Goal: Contribute content: Add original content to the website for others to see

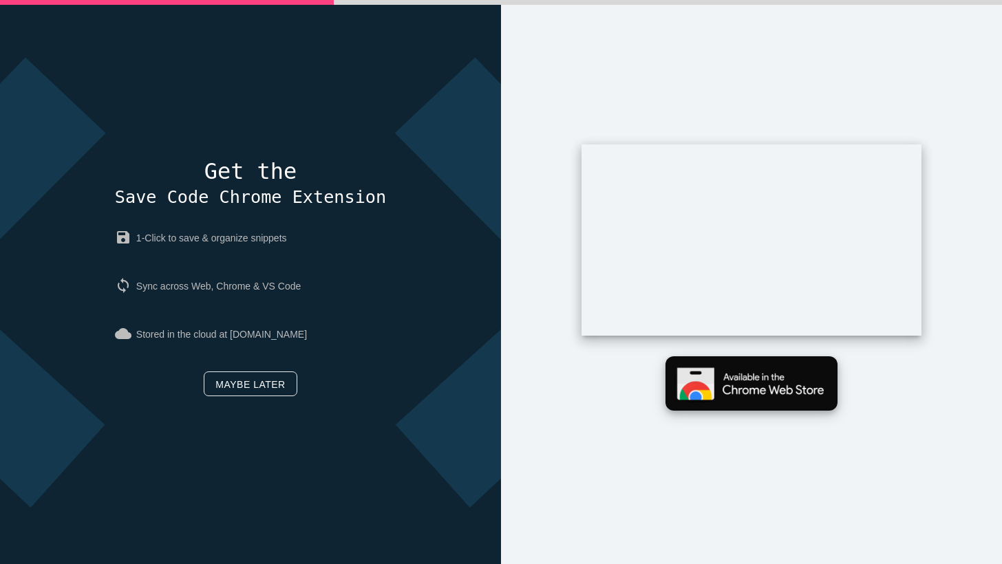
click at [735, 383] on img at bounding box center [752, 384] width 172 height 54
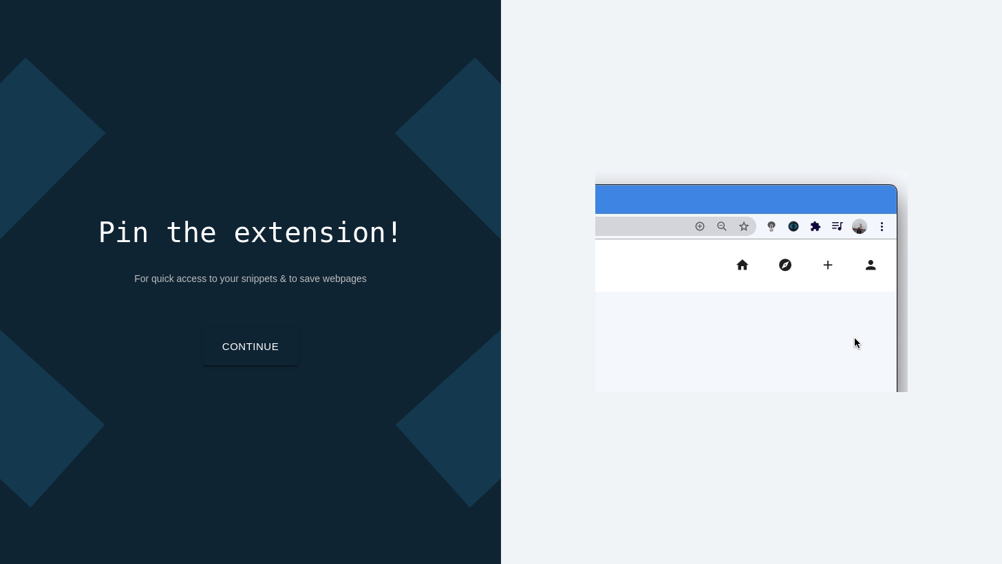
click at [268, 354] on link "Continue" at bounding box center [250, 346] width 95 height 37
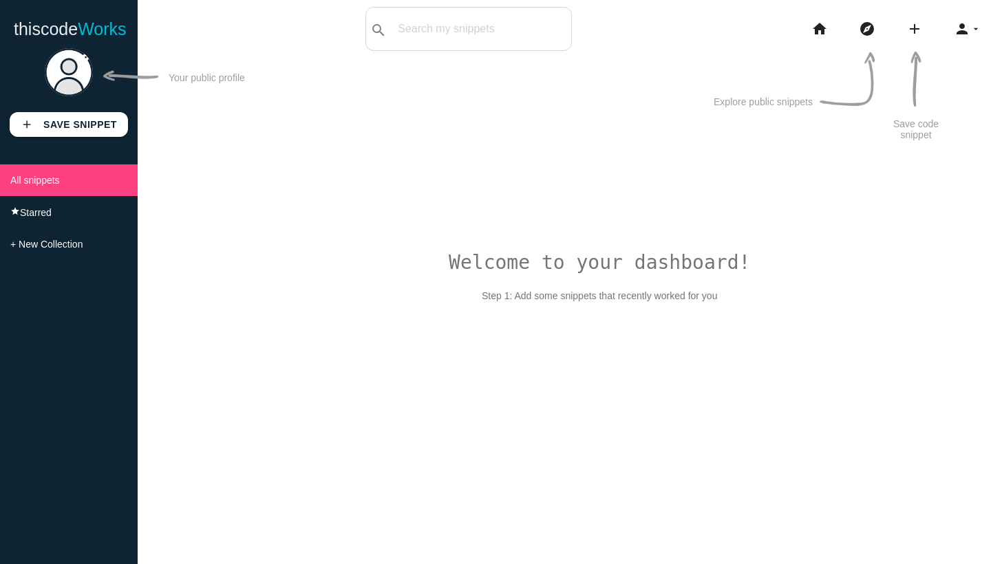
click at [110, 137] on div "add Save Snippet All snippets star Starred + New Collection" at bounding box center [69, 302] width 138 height 523
click at [110, 124] on b "Save Snippet" at bounding box center [80, 124] width 74 height 11
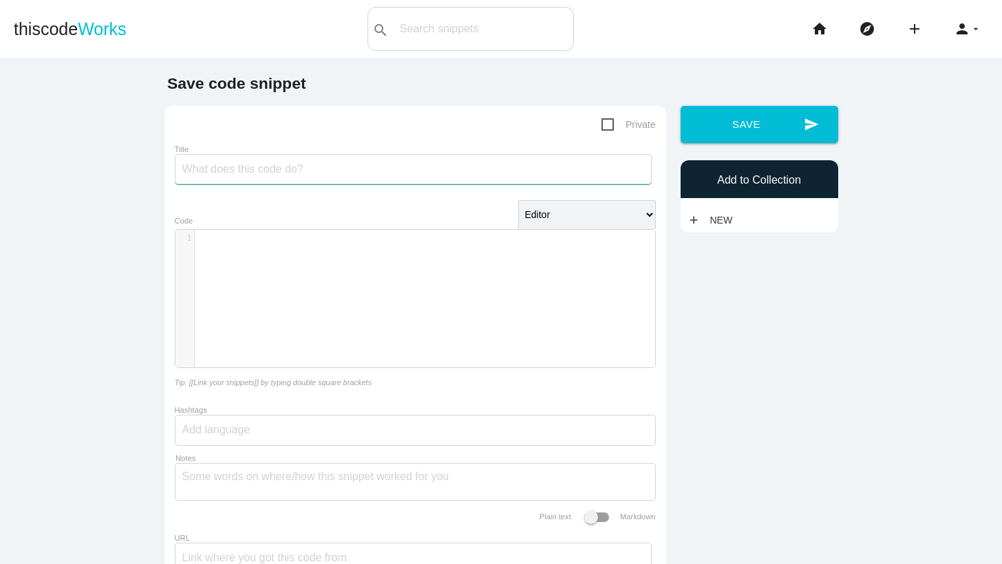
click at [249, 175] on input "Title" at bounding box center [413, 169] width 477 height 30
type input "Gallery Is Selected"
click at [299, 259] on div "​ x 1 ​" at bounding box center [426, 309] width 500 height 158
click at [624, 121] on span "Private" at bounding box center [629, 124] width 54 height 17
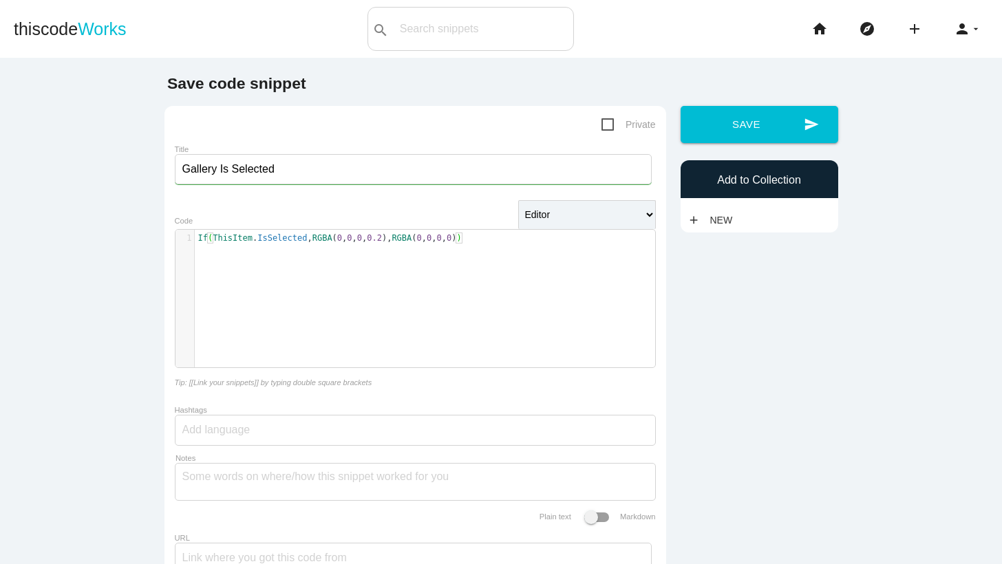
click at [611, 121] on input "Private" at bounding box center [606, 120] width 9 height 9
checkbox input "true"
click at [719, 229] on link "add New" at bounding box center [714, 220] width 52 height 25
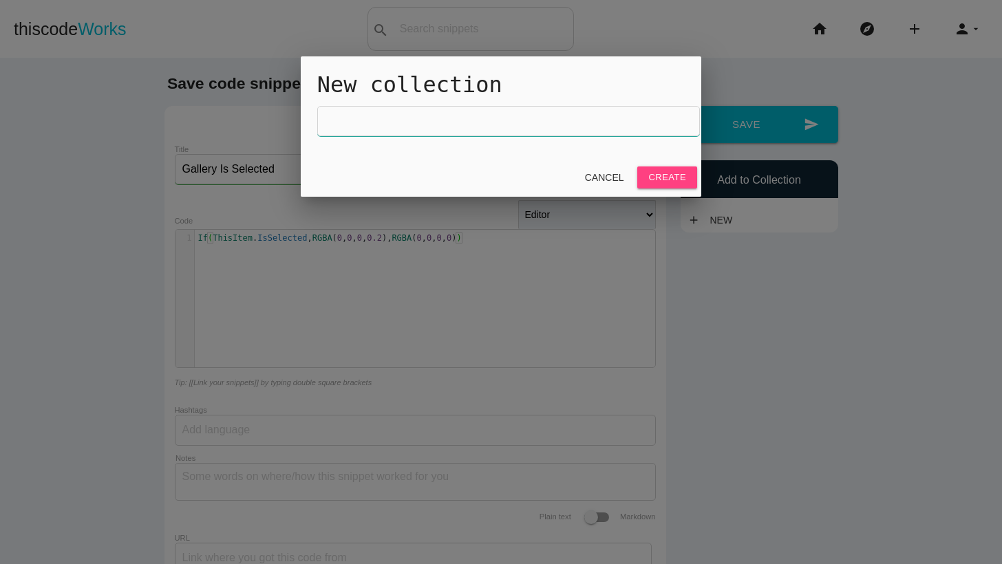
click at [530, 118] on input "text" at bounding box center [508, 121] width 383 height 30
type input "Power Apps"
click at [668, 180] on link "Create" at bounding box center [667, 178] width 60 height 22
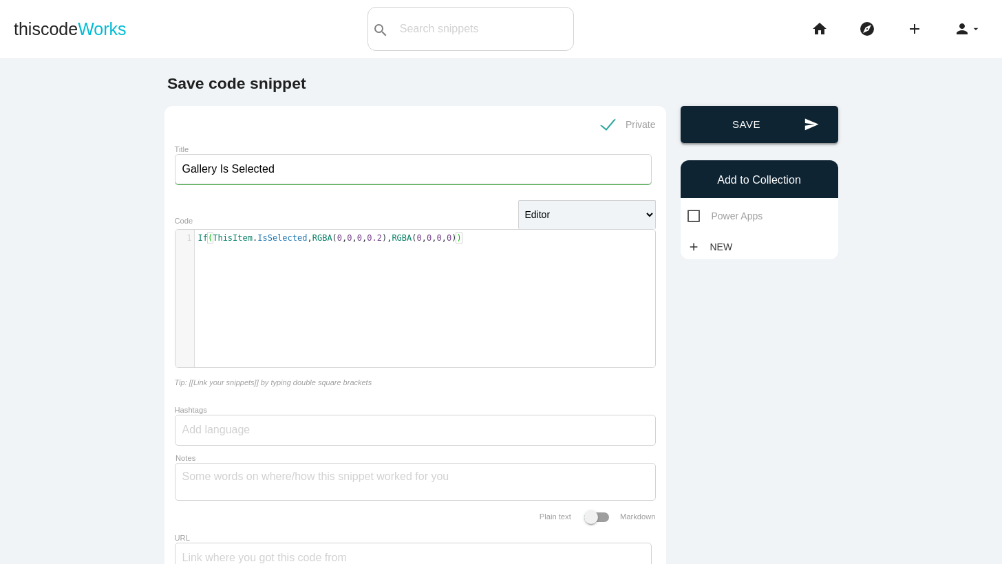
click at [736, 131] on button "send Save" at bounding box center [760, 124] width 158 height 37
click at [773, 132] on button "send Save" at bounding box center [760, 124] width 158 height 37
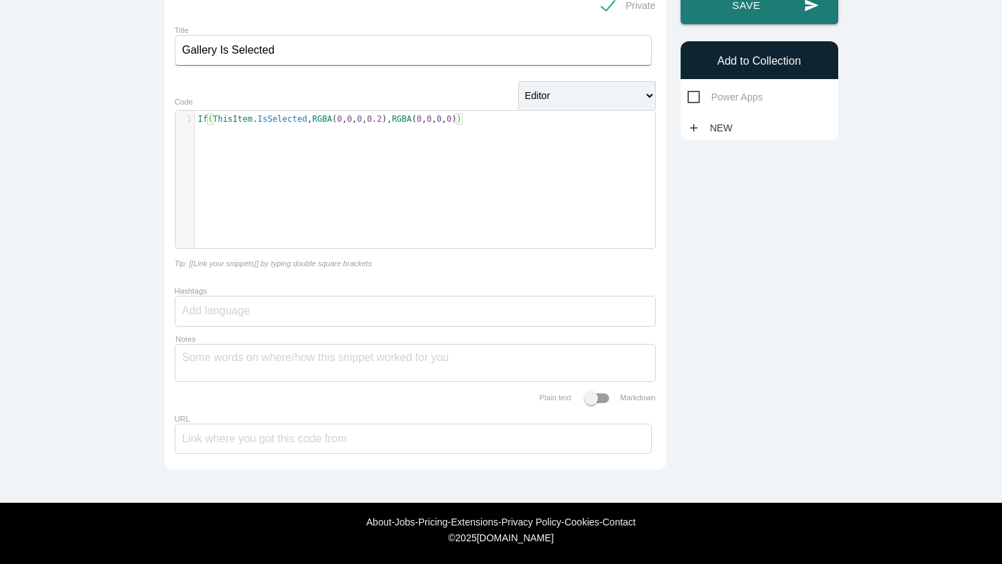
scroll to position [0, 0]
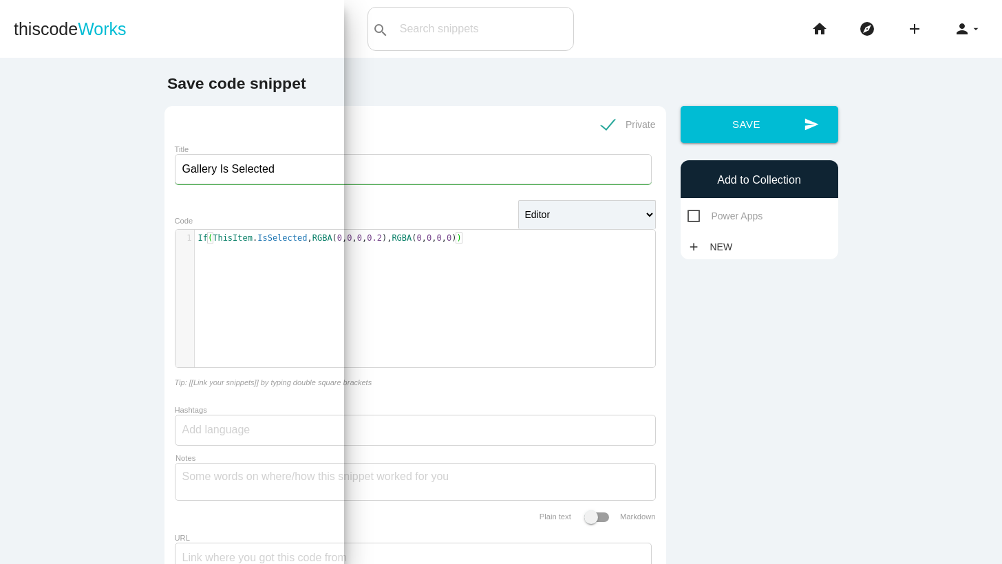
click at [445, 284] on div "​ x 1 If ( ThisItem . IsSelected , RGBA ( 0 , 0 , 0 , 0.2 ), RGBA ( 0 , 0 , 0 ,…" at bounding box center [426, 309] width 500 height 158
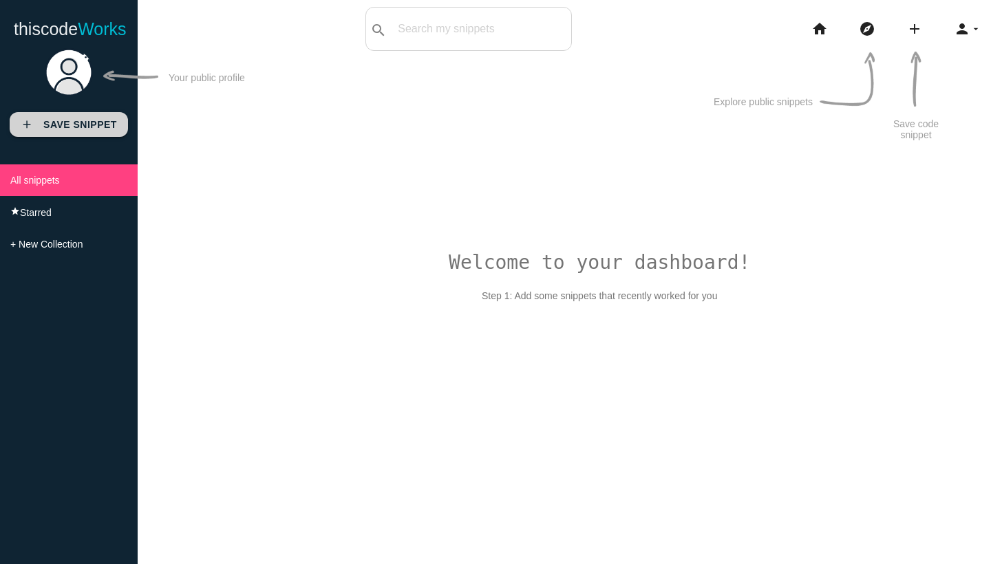
click at [54, 123] on b "Save Snippet" at bounding box center [80, 124] width 74 height 11
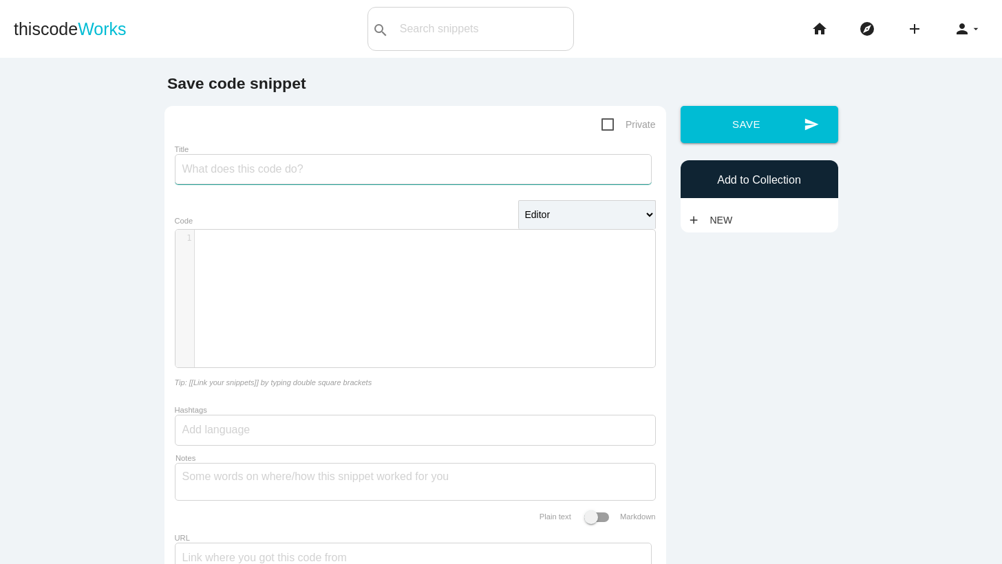
click at [340, 169] on input "Title" at bounding box center [413, 169] width 477 height 30
type input "Gallery Is Selected"
click at [293, 276] on div "​ x 1 ​" at bounding box center [426, 309] width 500 height 158
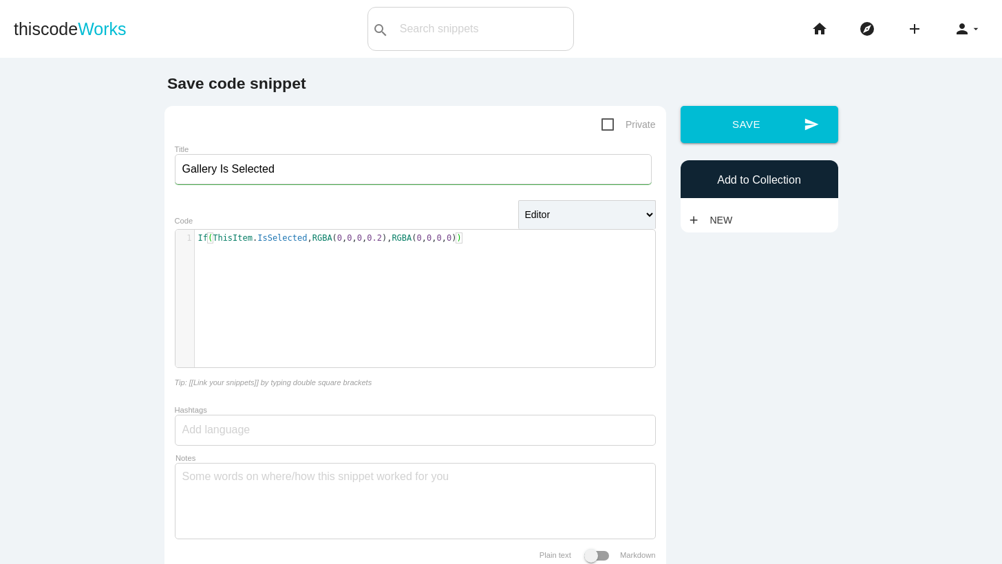
click at [621, 125] on span "Private" at bounding box center [629, 124] width 54 height 17
click at [611, 125] on input "Private" at bounding box center [606, 120] width 9 height 9
checkbox input "true"
click at [712, 216] on link "add New" at bounding box center [714, 220] width 52 height 25
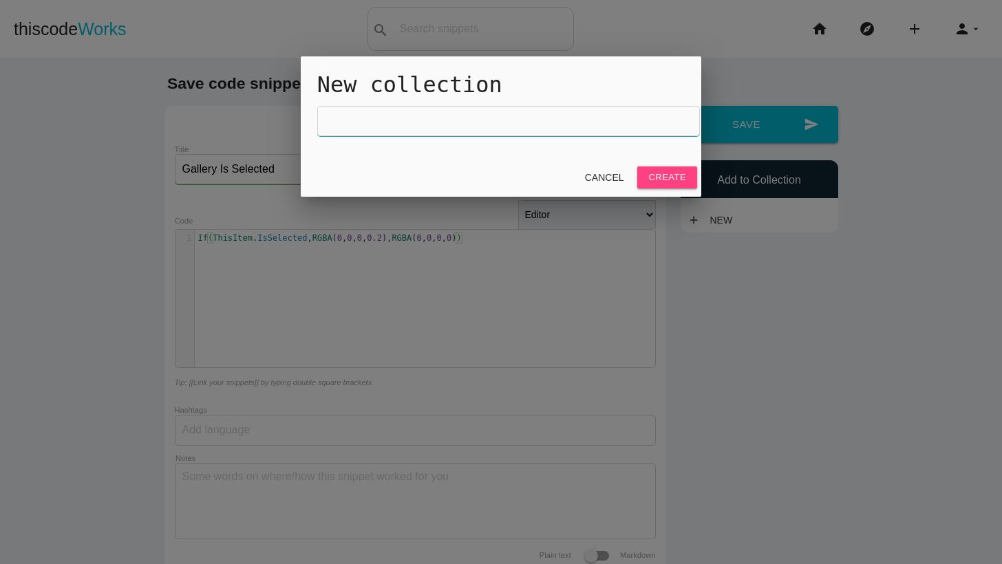
click at [454, 129] on input "text" at bounding box center [508, 121] width 383 height 30
type input "Power Apps"
click at [660, 182] on link "Create" at bounding box center [667, 178] width 60 height 22
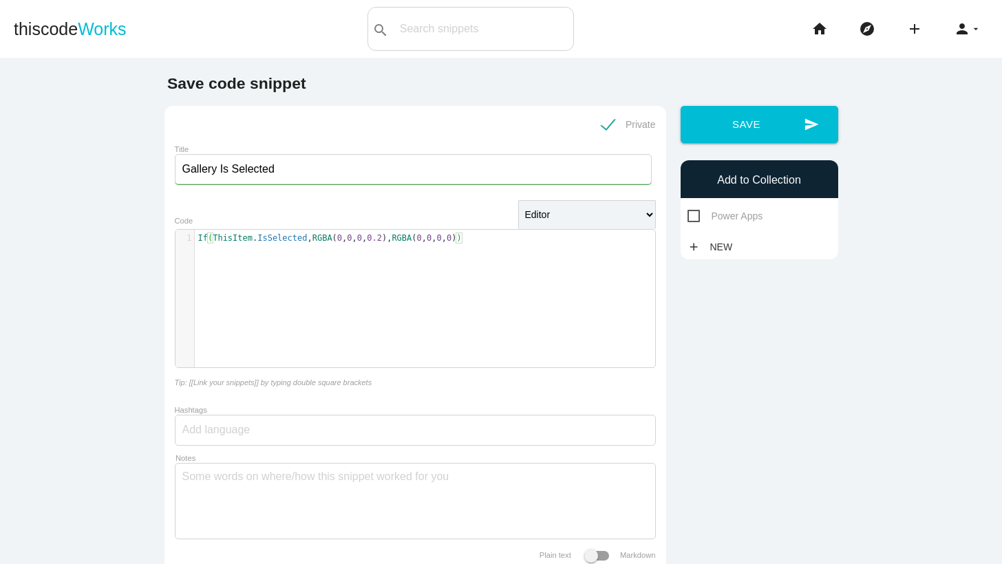
click at [691, 210] on span "Power Apps" at bounding box center [726, 216] width 76 height 17
click at [691, 210] on input "Power Apps" at bounding box center [692, 212] width 9 height 9
checkbox input "true"
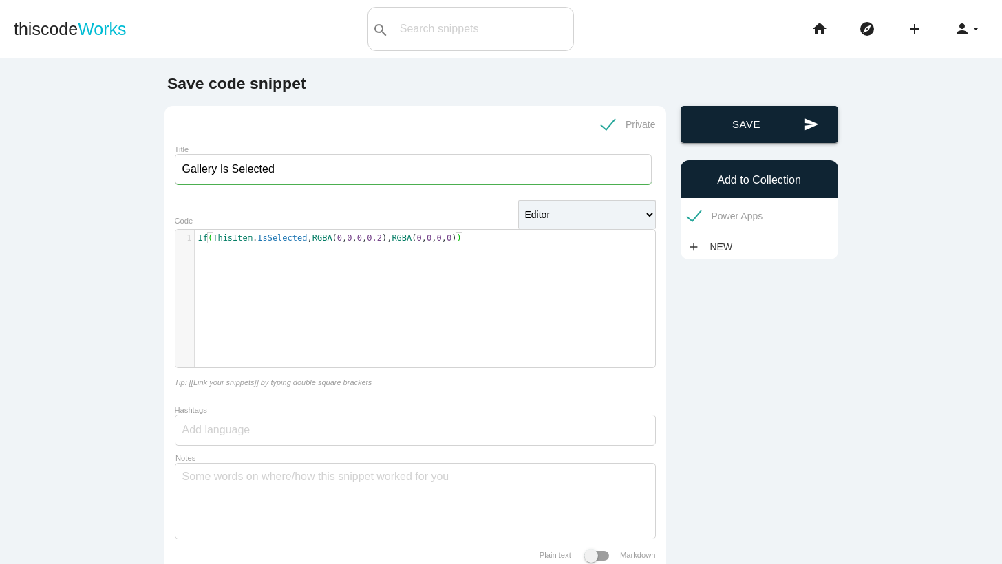
click at [766, 121] on button "send Save" at bounding box center [760, 124] width 158 height 37
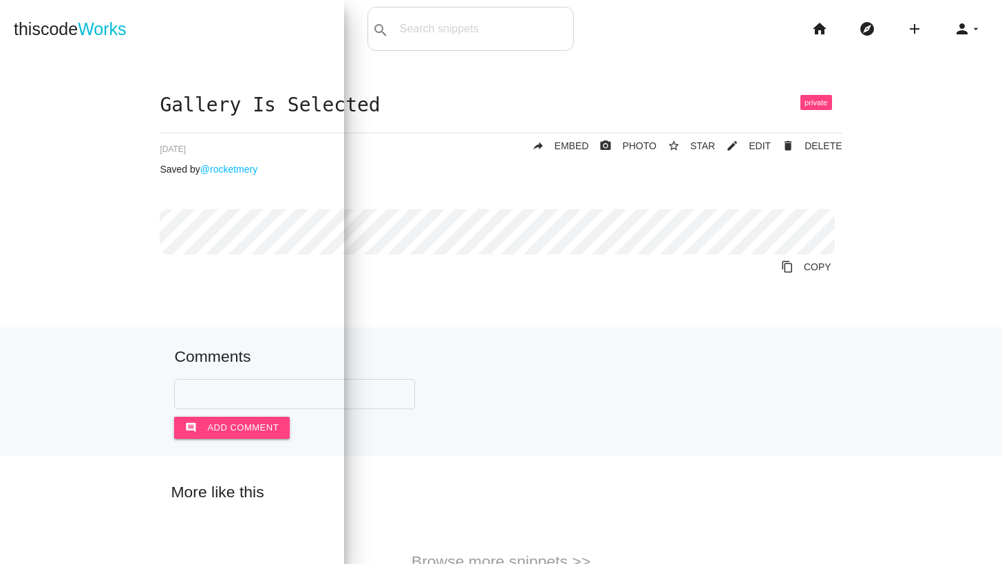
click at [491, 325] on div "Gallery Is Selected delete DELETE mode_edit EDIT 68b9ec1b405ef700146999f6 star_…" at bounding box center [501, 211] width 975 height 232
